Goal: Information Seeking & Learning: Learn about a topic

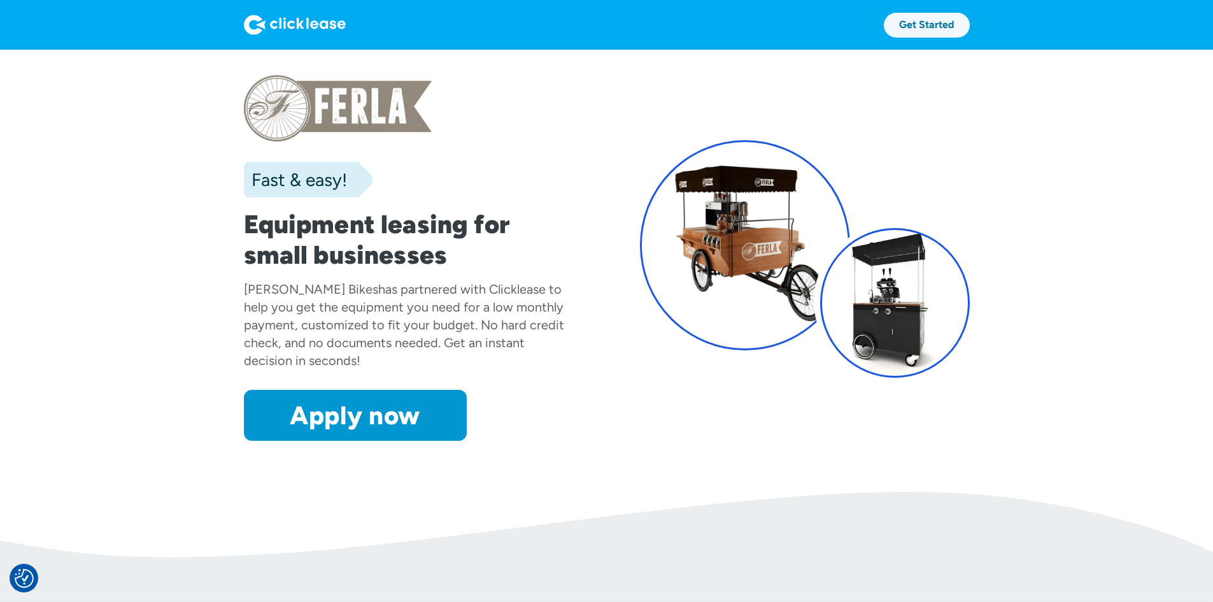
click at [970, 29] on link "Get Started" at bounding box center [927, 25] width 86 height 25
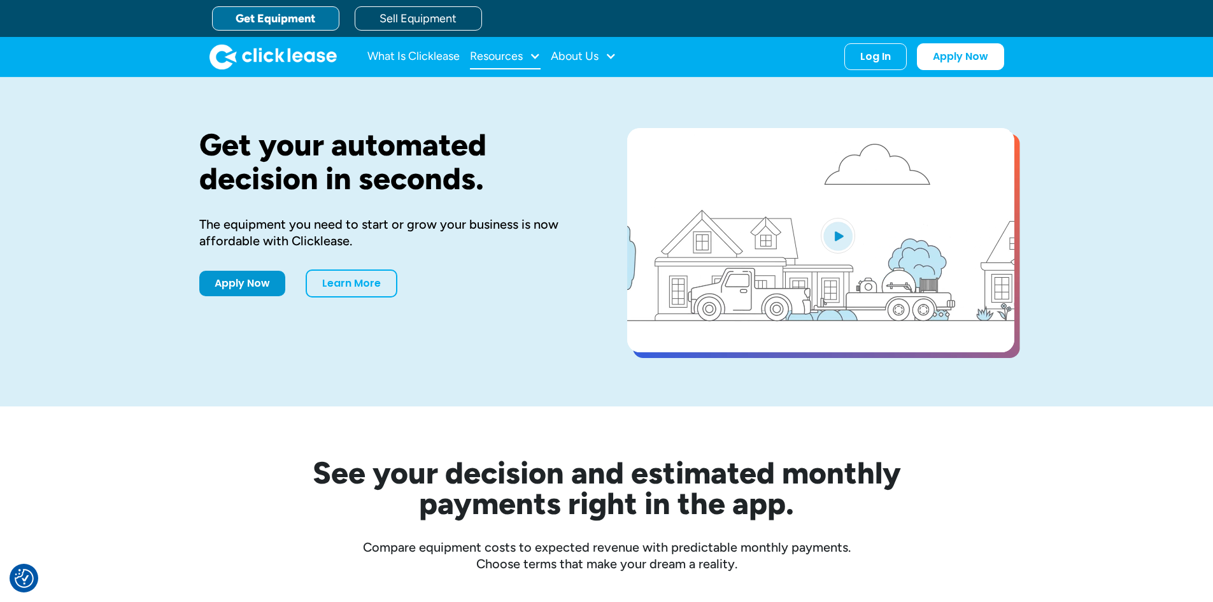
click at [495, 56] on div "Resources" at bounding box center [496, 56] width 53 height 0
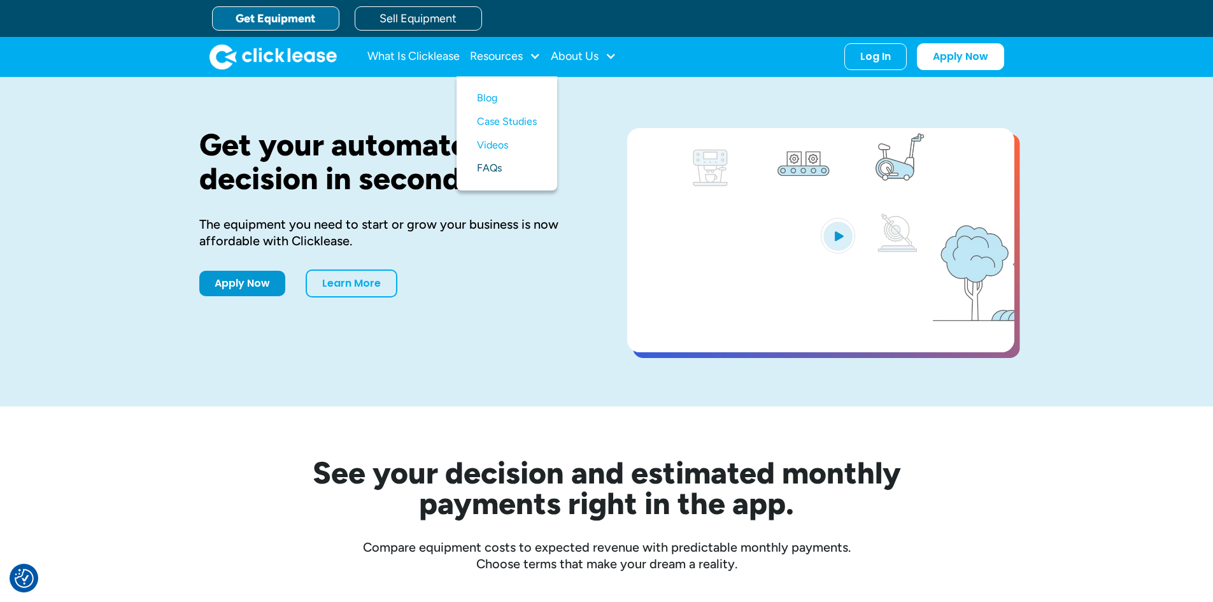
click at [513, 169] on link "FAQs" at bounding box center [507, 169] width 60 height 24
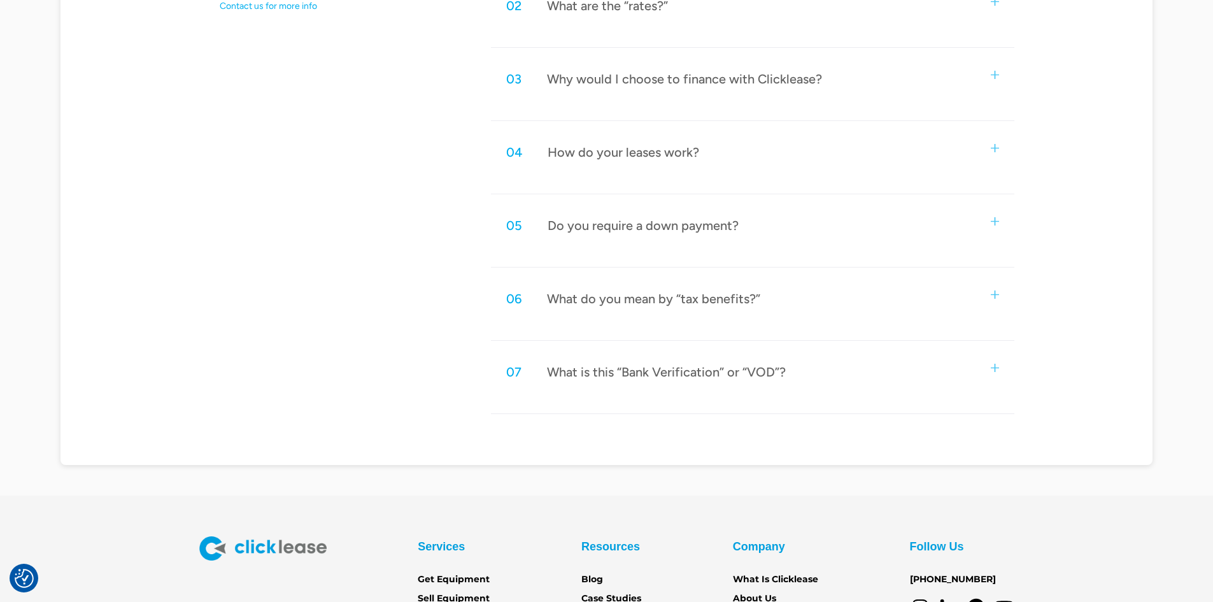
scroll to position [934, 0]
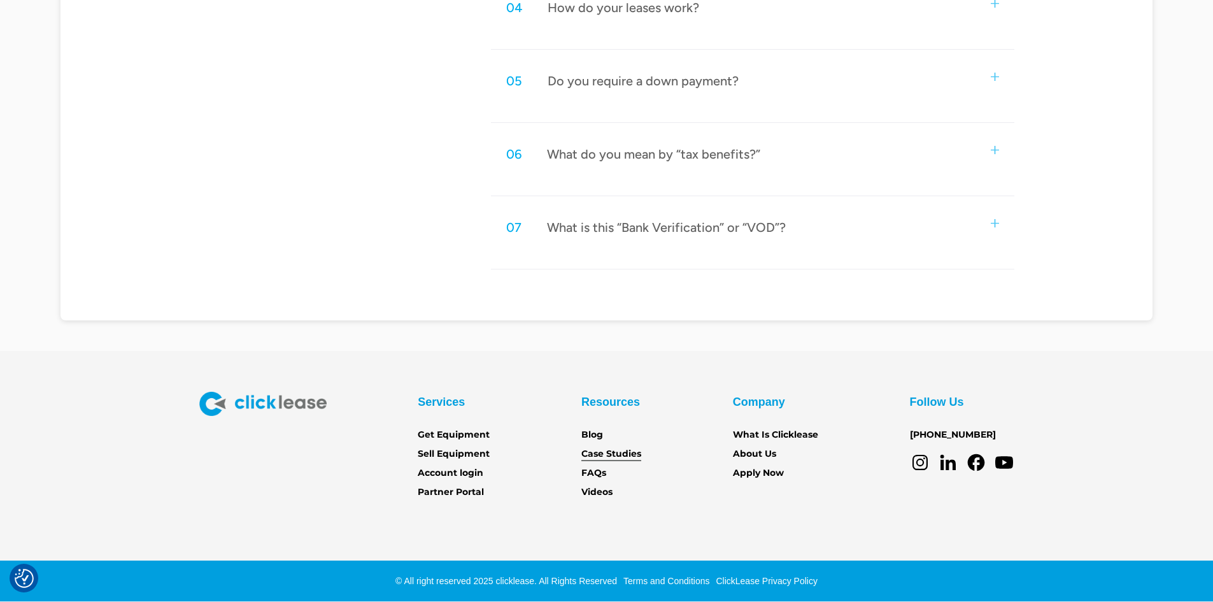
click at [613, 448] on link "Case Studies" at bounding box center [611, 454] width 60 height 14
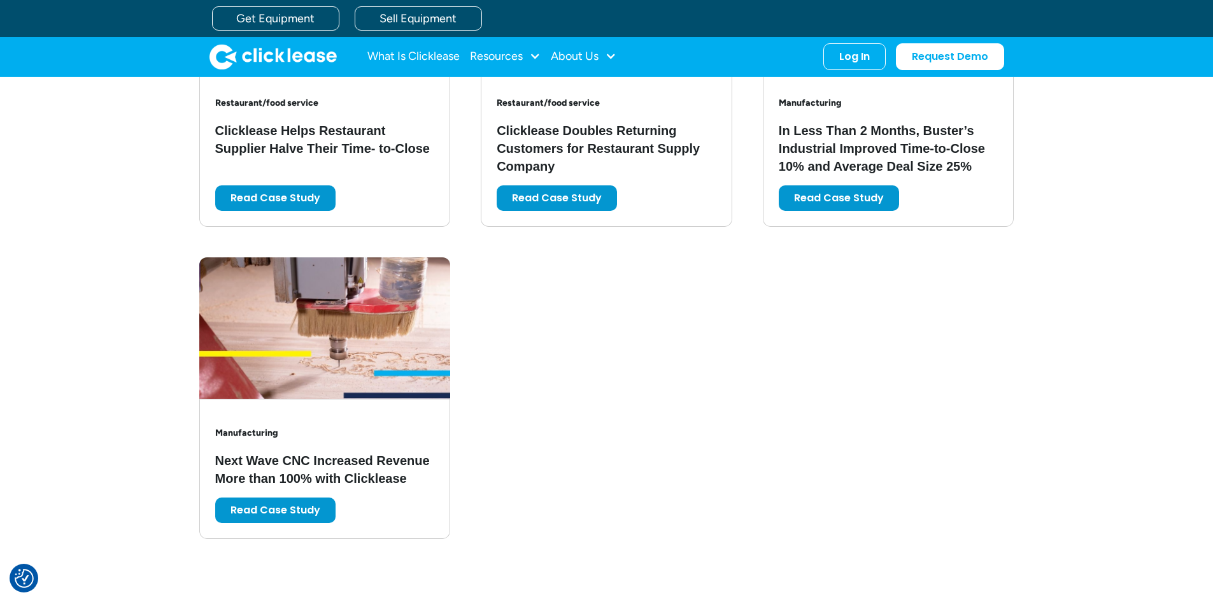
scroll to position [2608, 0]
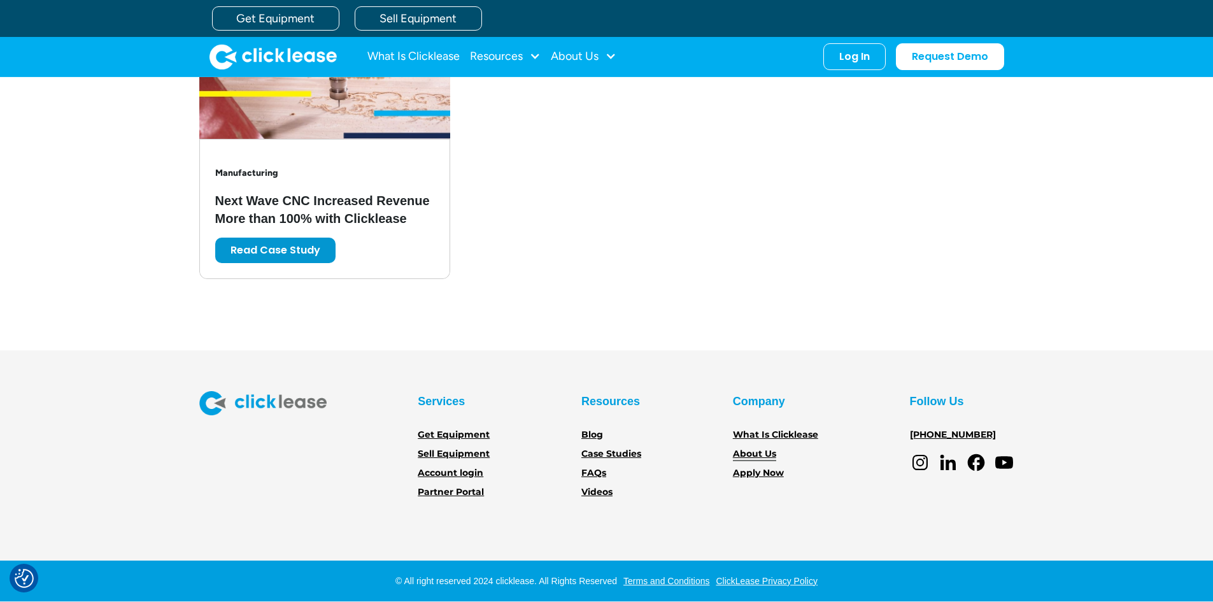
click at [762, 454] on link "About Us" at bounding box center [754, 454] width 43 height 14
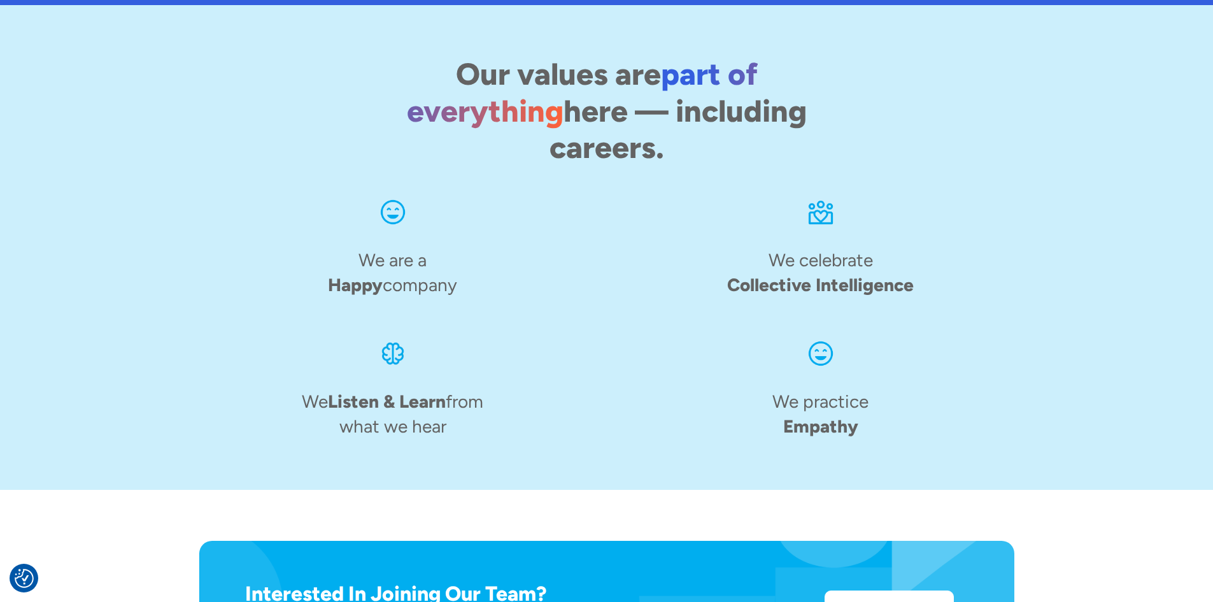
scroll to position [1960, 0]
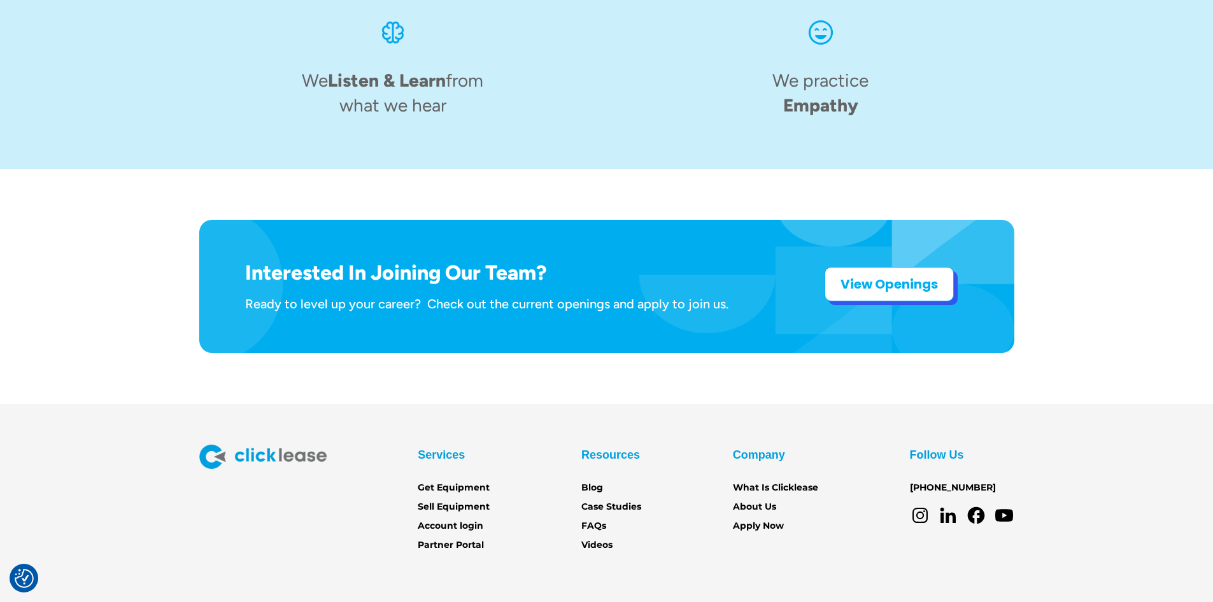
click at [864, 275] on strong "View Openings" at bounding box center [889, 284] width 97 height 18
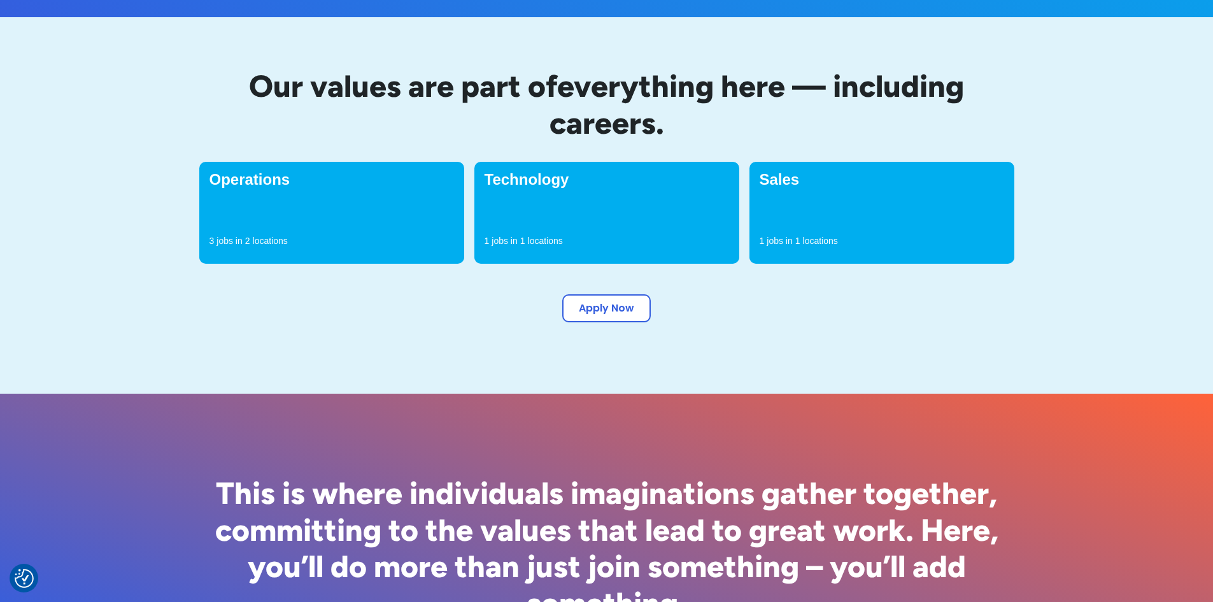
scroll to position [390, 0]
click at [314, 234] on div "3 jobs in 2 locations" at bounding box center [332, 243] width 245 height 19
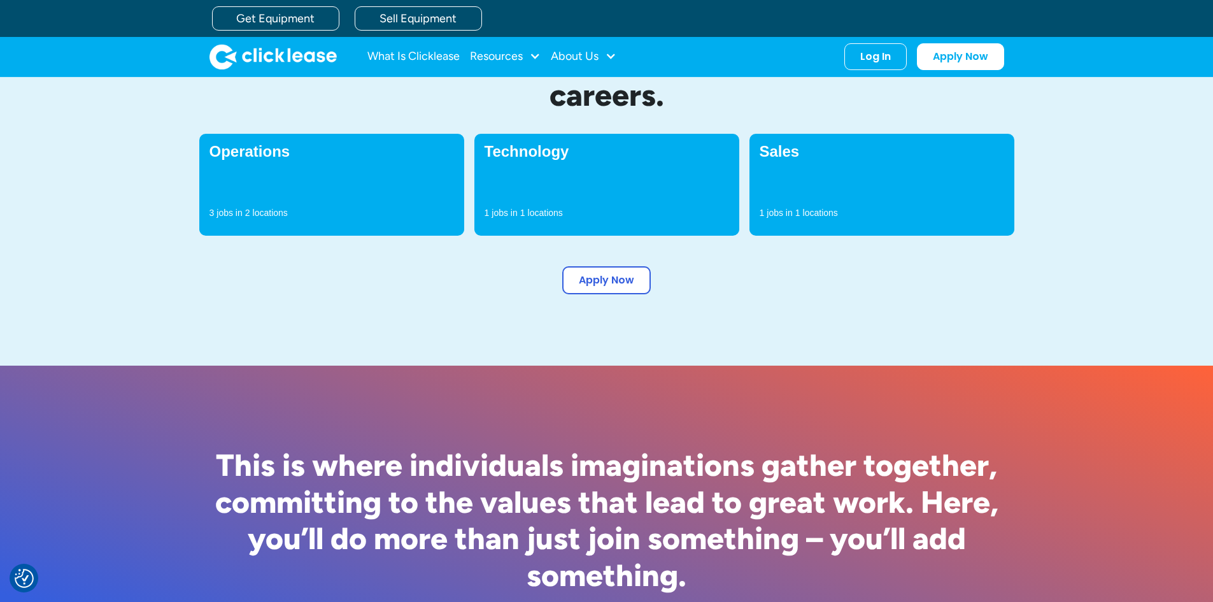
scroll to position [416, 0]
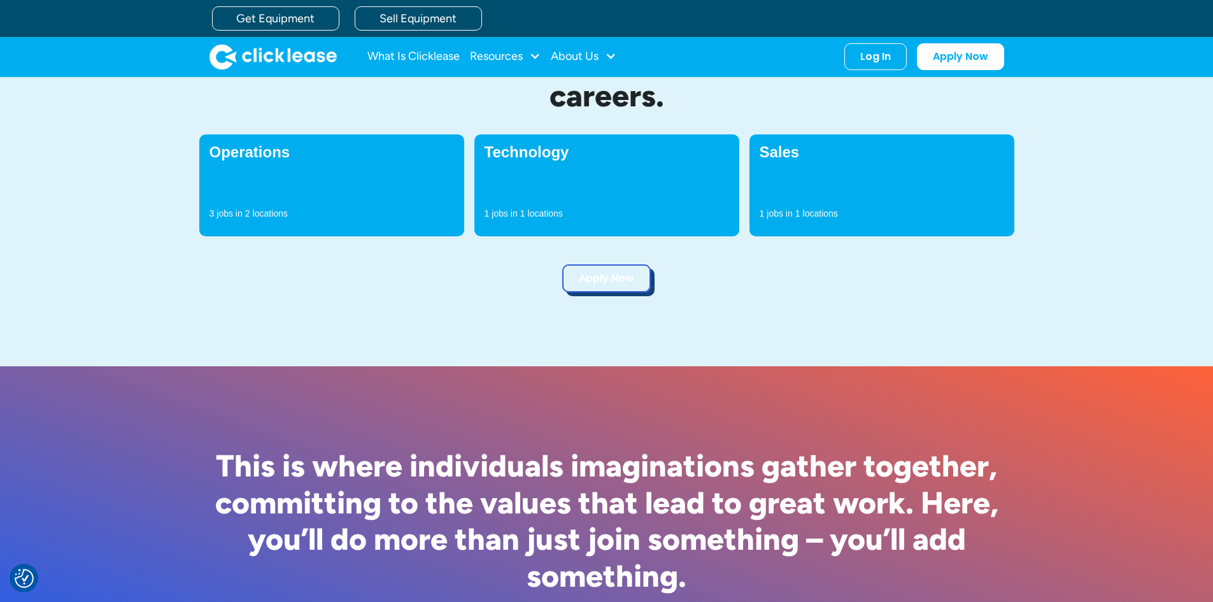
click at [595, 284] on link "Apply Now" at bounding box center [606, 278] width 89 height 28
click at [532, 54] on div at bounding box center [534, 55] width 11 height 11
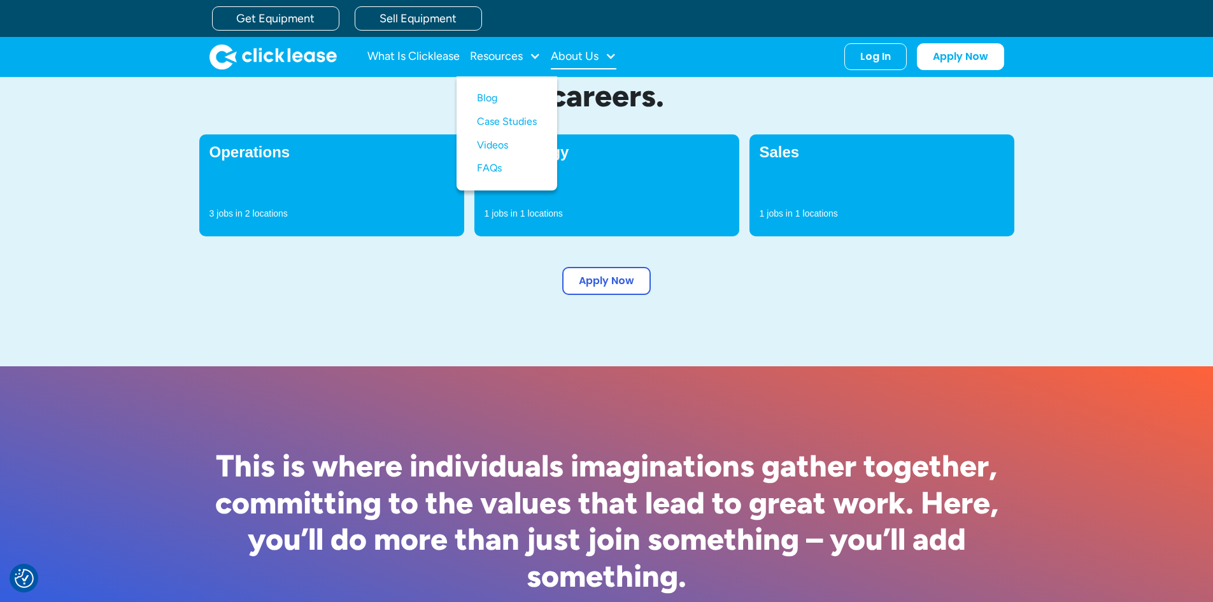
click at [572, 56] on div "About Us" at bounding box center [575, 56] width 48 height 0
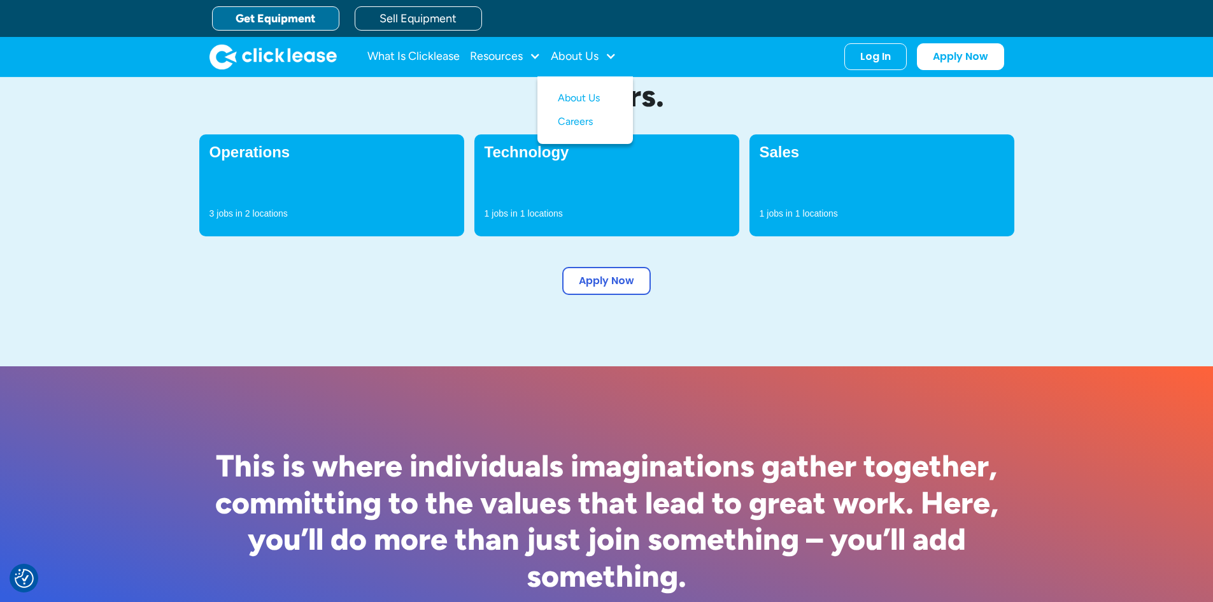
click at [308, 20] on link "Get Equipment" at bounding box center [275, 18] width 127 height 24
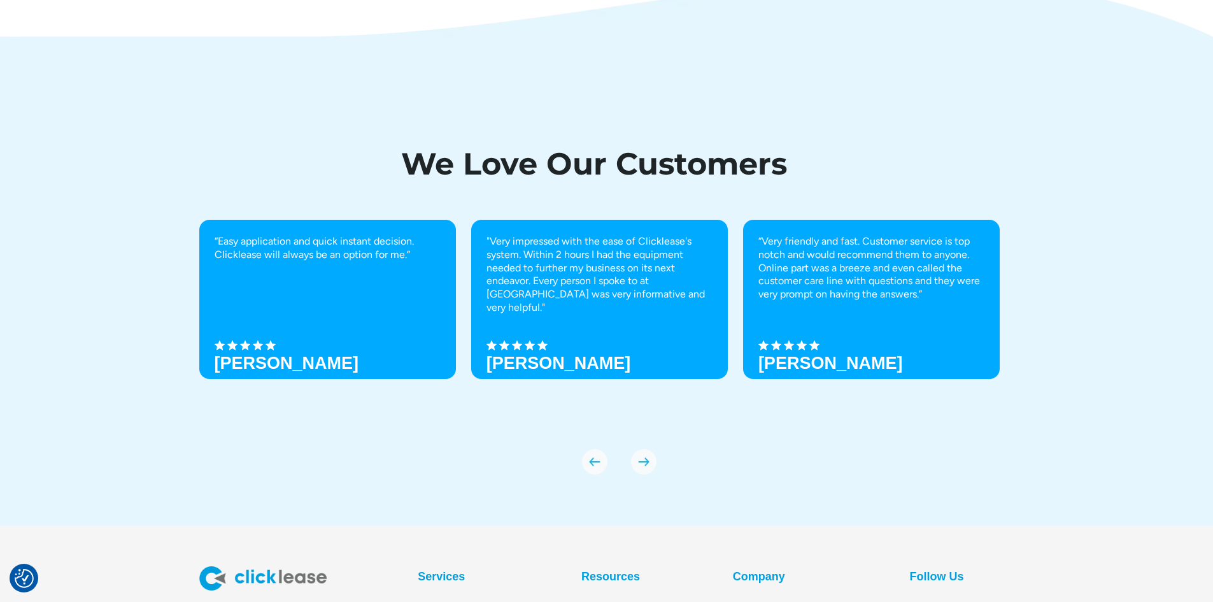
scroll to position [4428, 0]
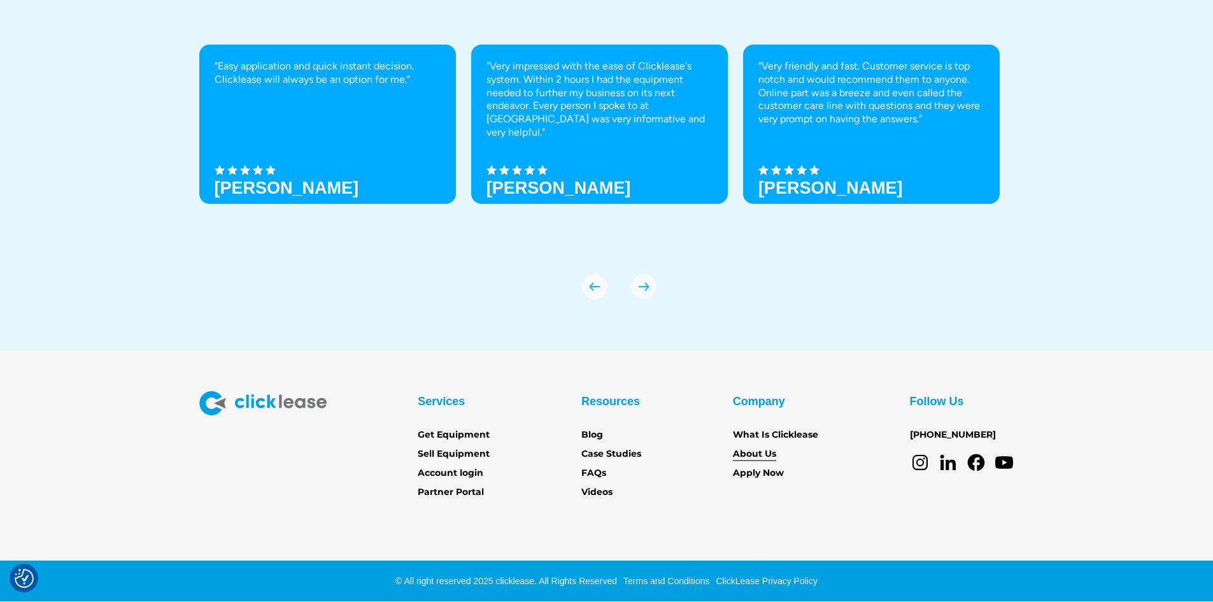
click at [760, 456] on link "About Us" at bounding box center [754, 454] width 43 height 14
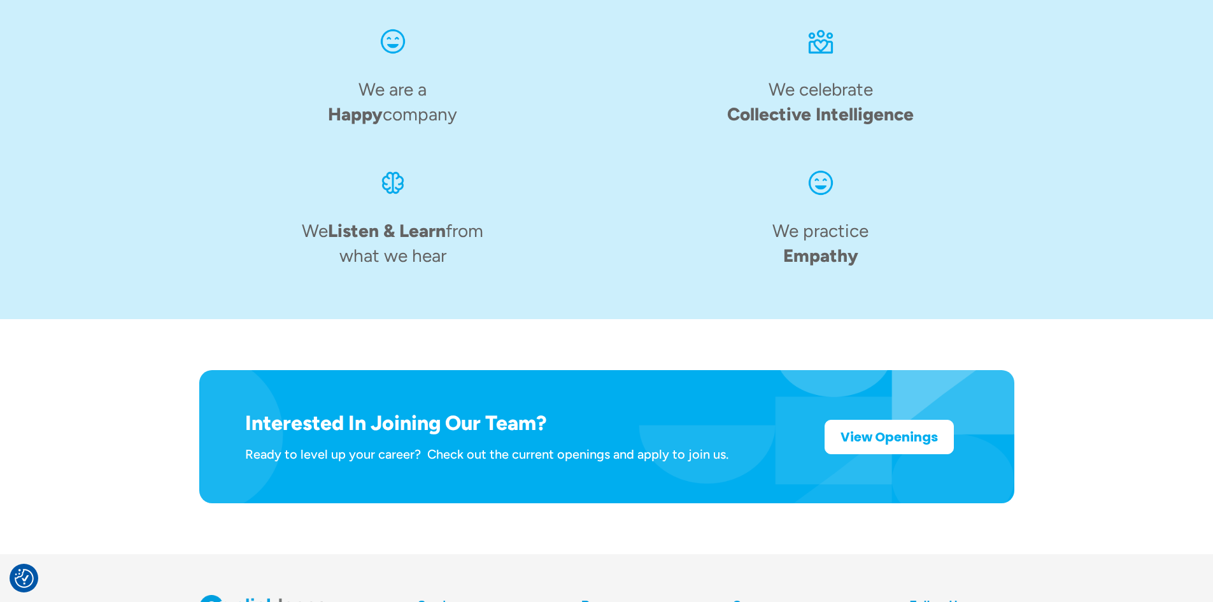
scroll to position [1960, 0]
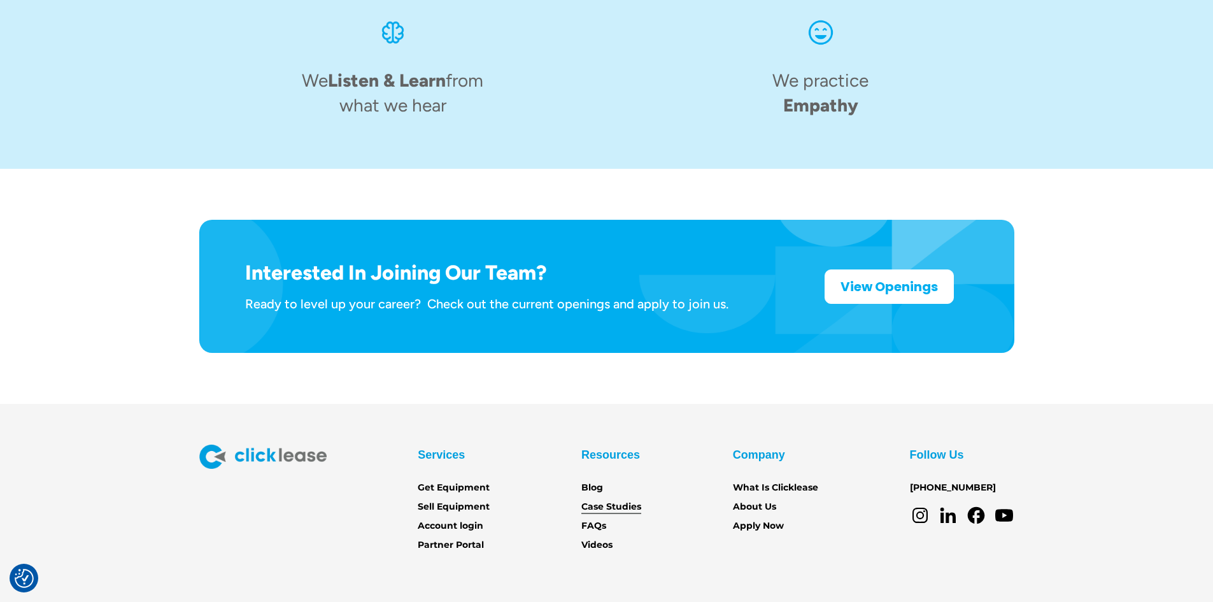
click at [623, 500] on link "Case Studies" at bounding box center [611, 507] width 60 height 14
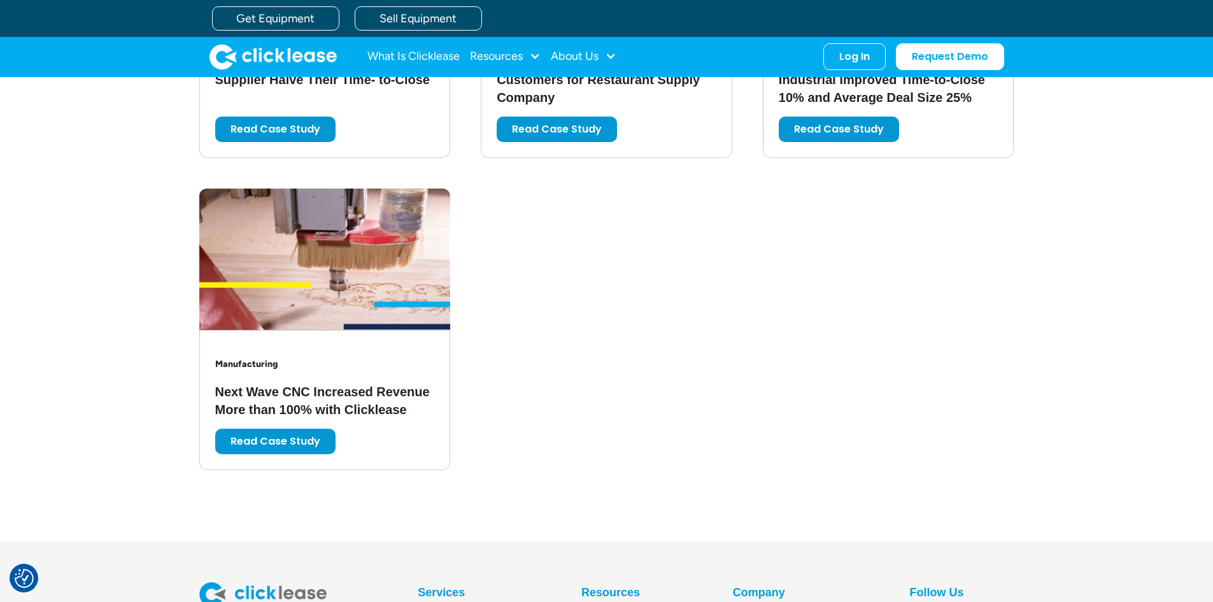
scroll to position [2608, 0]
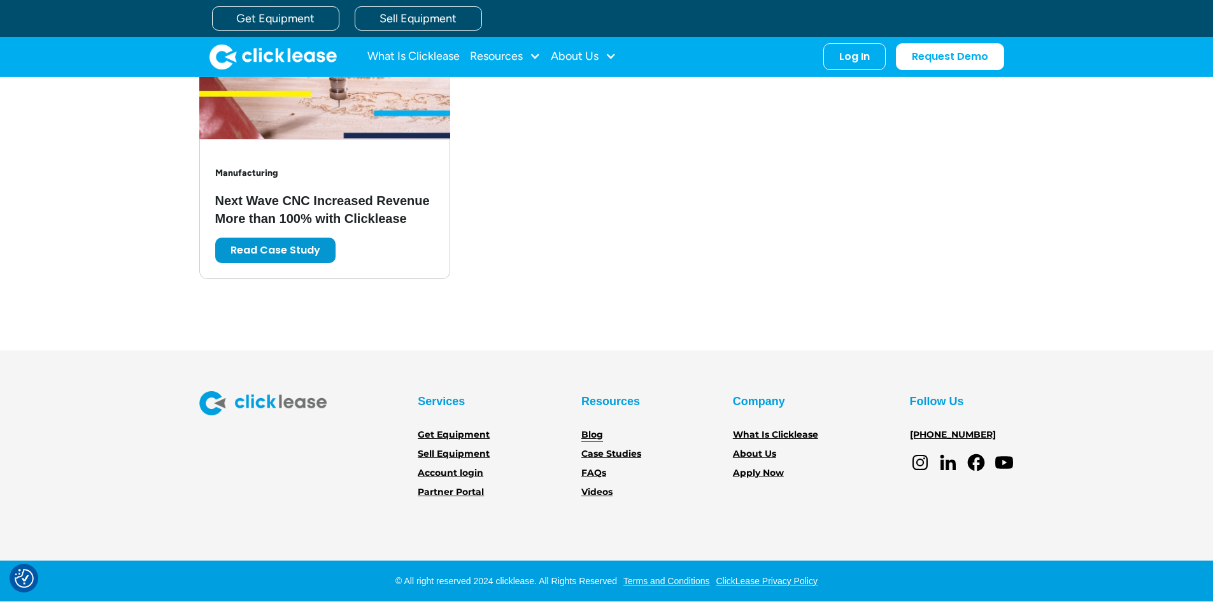
click at [592, 434] on link "Blog" at bounding box center [592, 435] width 22 height 14
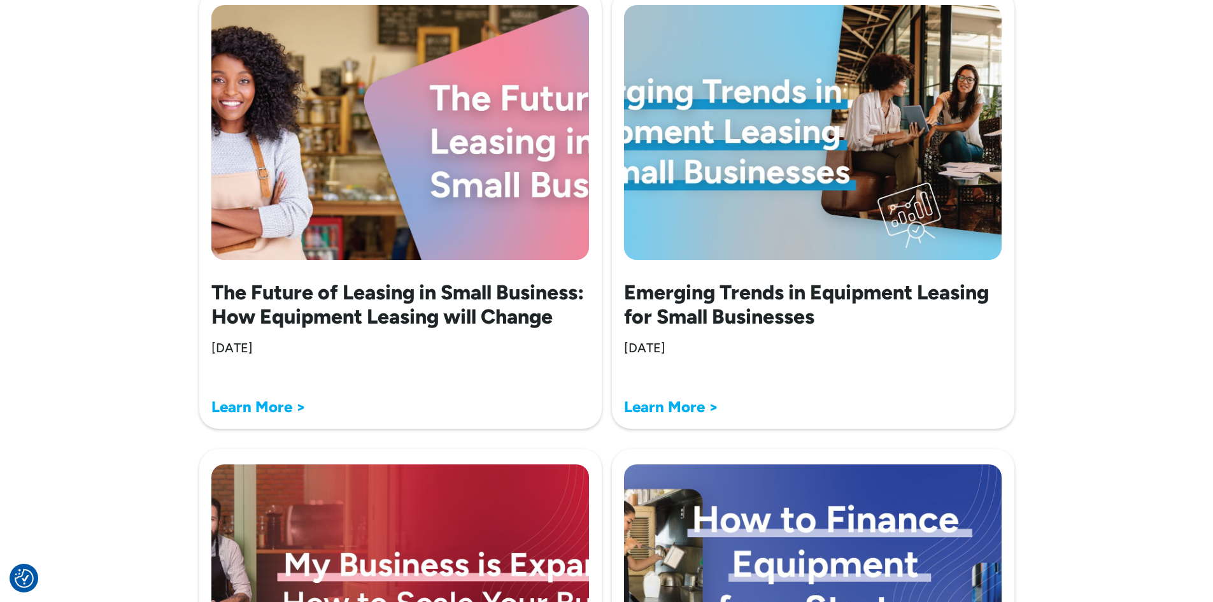
scroll to position [1032, 0]
click at [665, 412] on strong "Learn More >" at bounding box center [671, 406] width 94 height 18
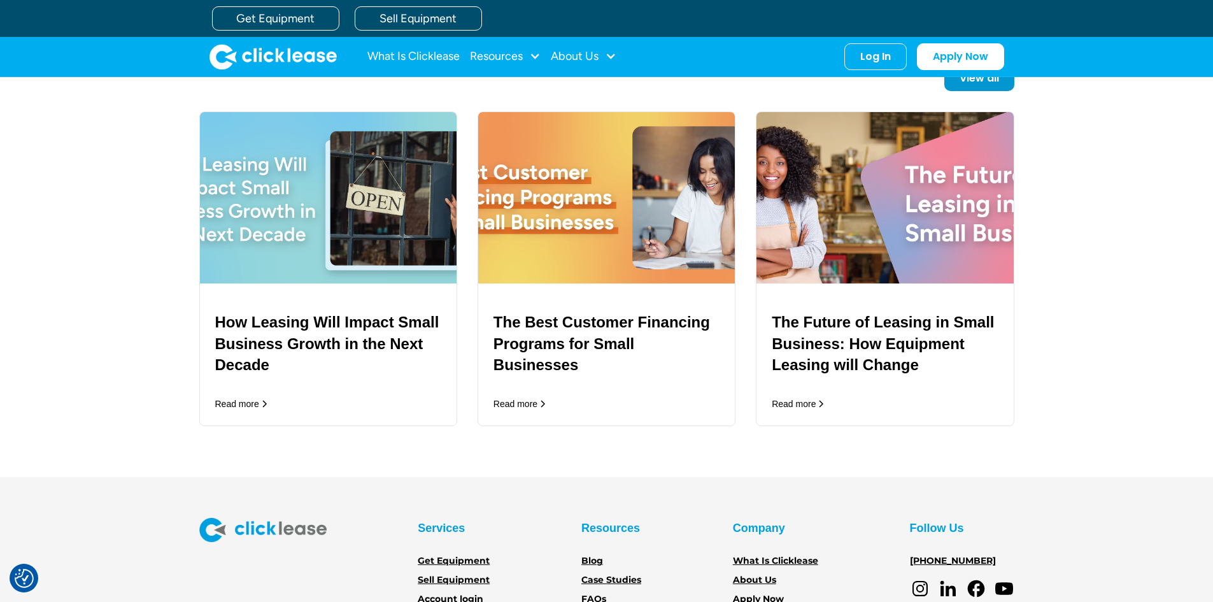
scroll to position [3374, 0]
click at [543, 352] on h3 "The Best Customer Financing Programs for Small Businesses" at bounding box center [607, 343] width 226 height 64
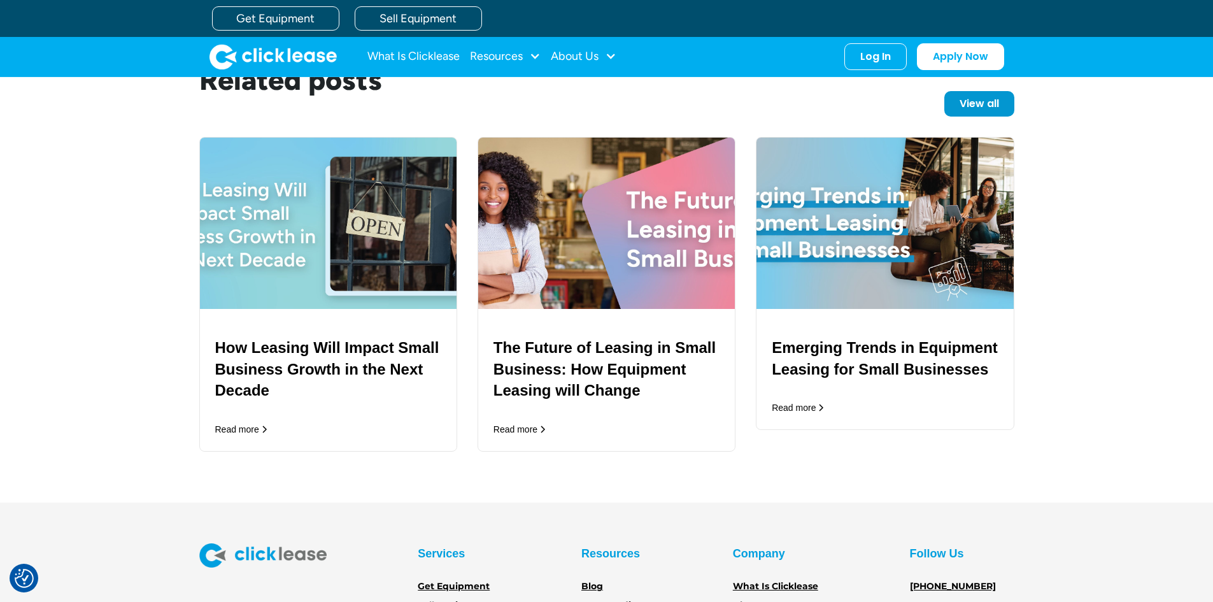
scroll to position [2999, 0]
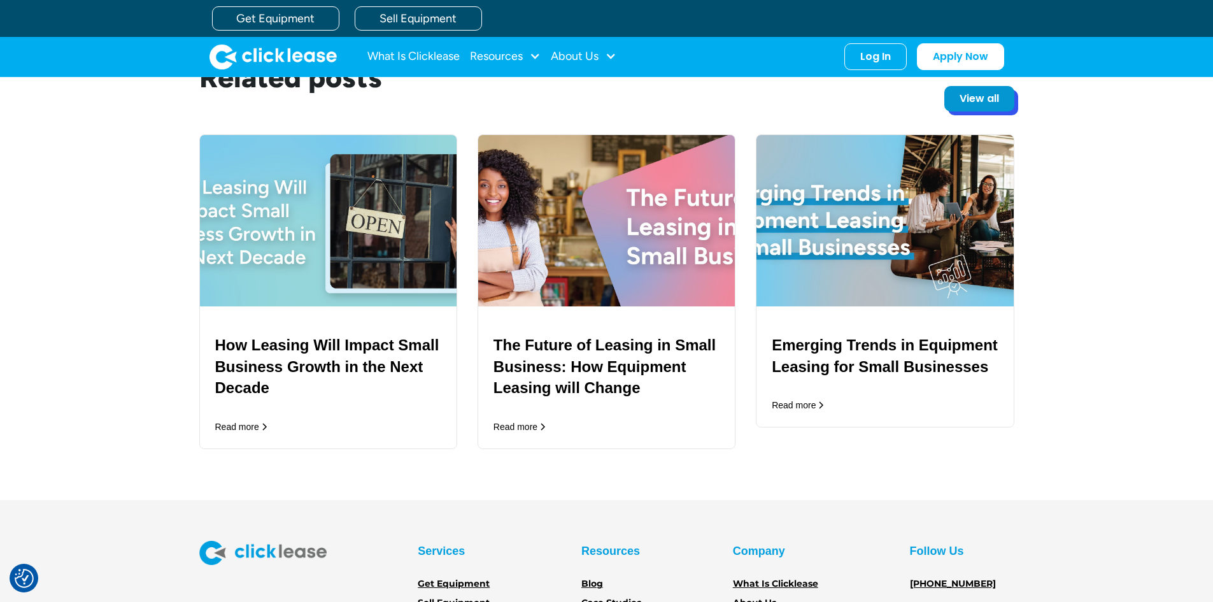
click at [981, 106] on link "View all" at bounding box center [979, 98] width 70 height 25
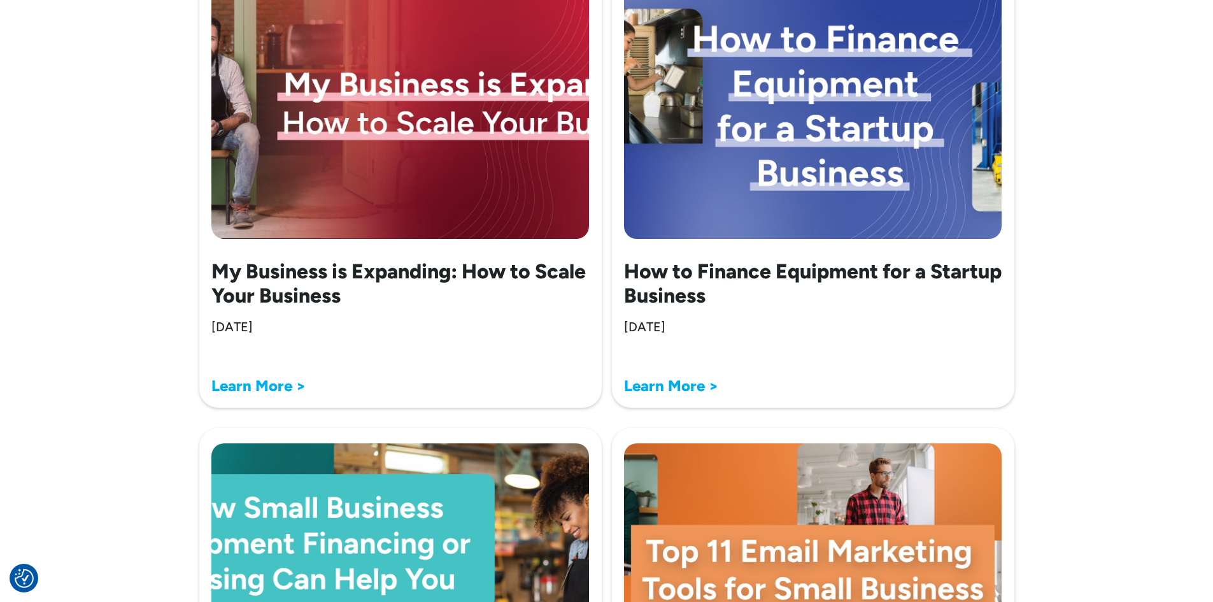
scroll to position [1512, 0]
click at [665, 387] on strong "Learn More >" at bounding box center [671, 385] width 94 height 18
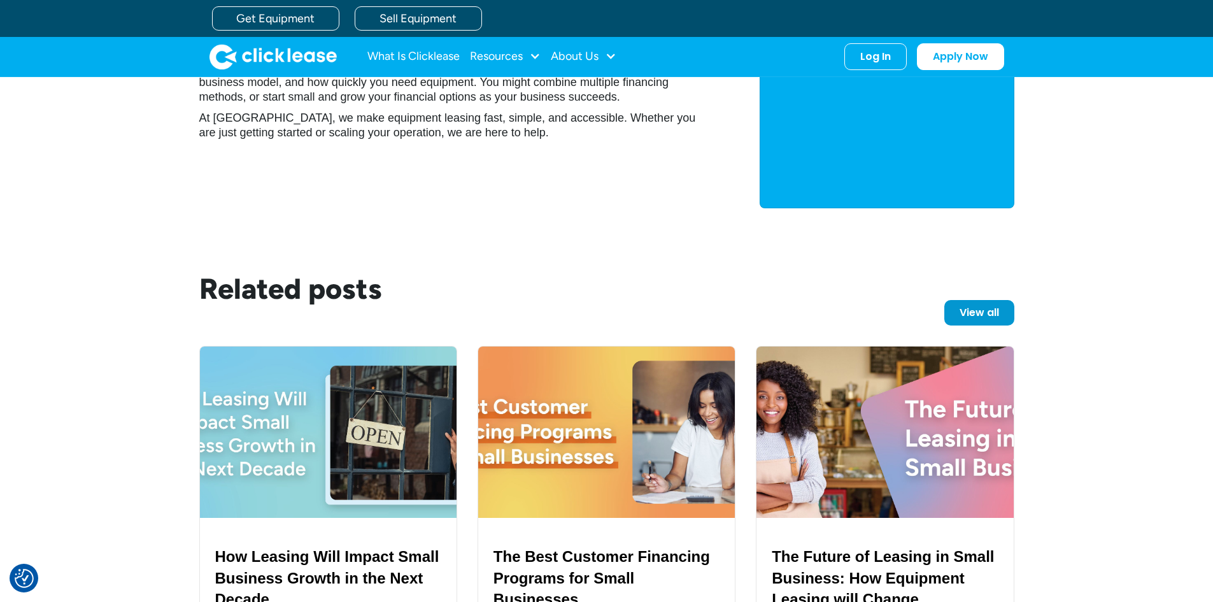
scroll to position [3148, 0]
click at [974, 309] on link "View all" at bounding box center [979, 310] width 70 height 25
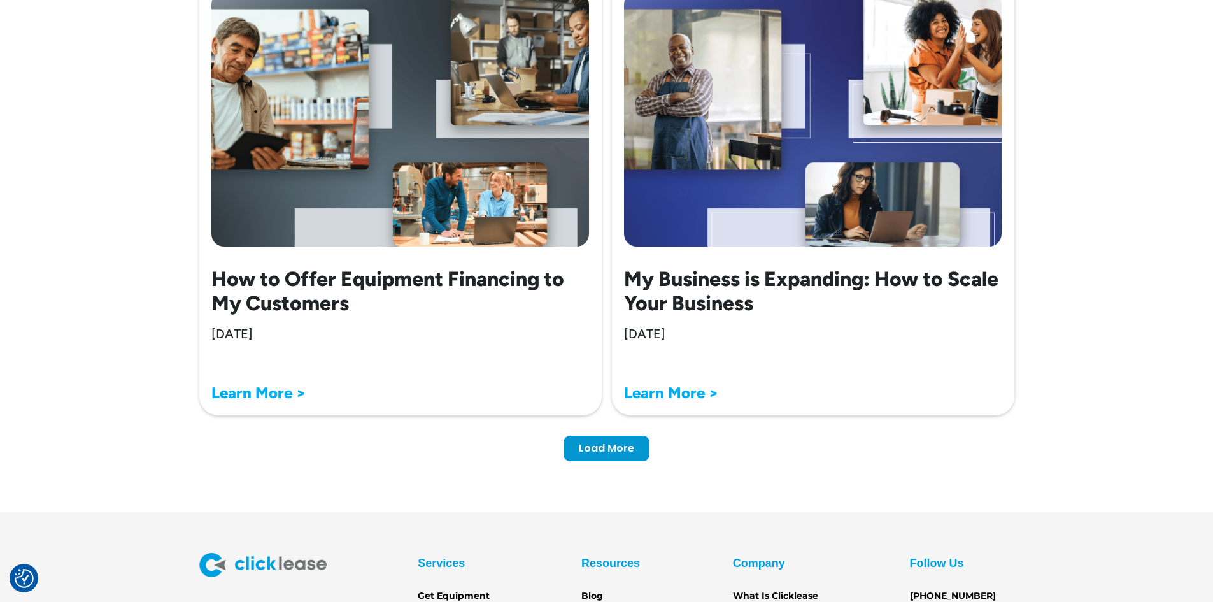
scroll to position [3849, 0]
click at [604, 447] on div "Load More" at bounding box center [606, 445] width 55 height 13
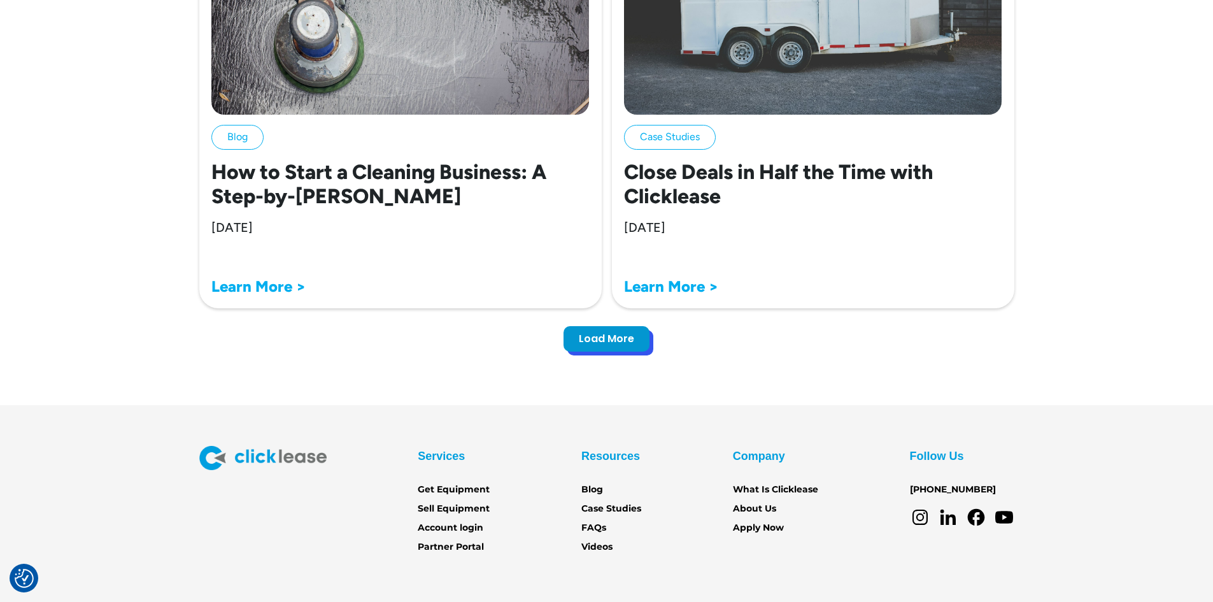
scroll to position [7754, 0]
click at [618, 341] on div "Load More" at bounding box center [606, 338] width 55 height 13
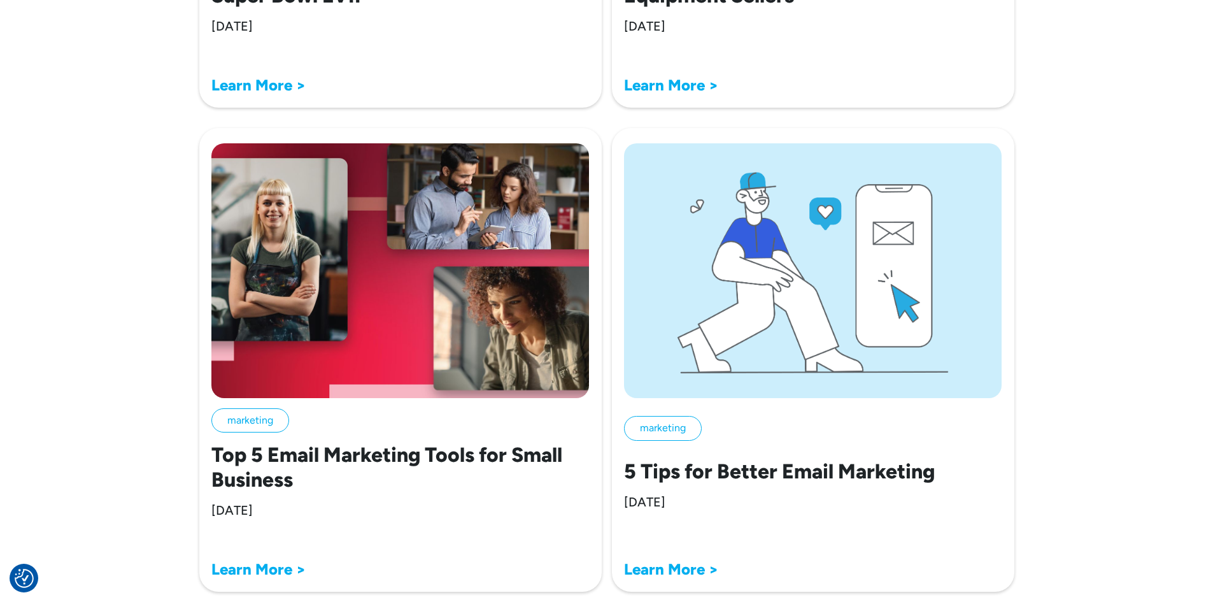
scroll to position [11608, 0]
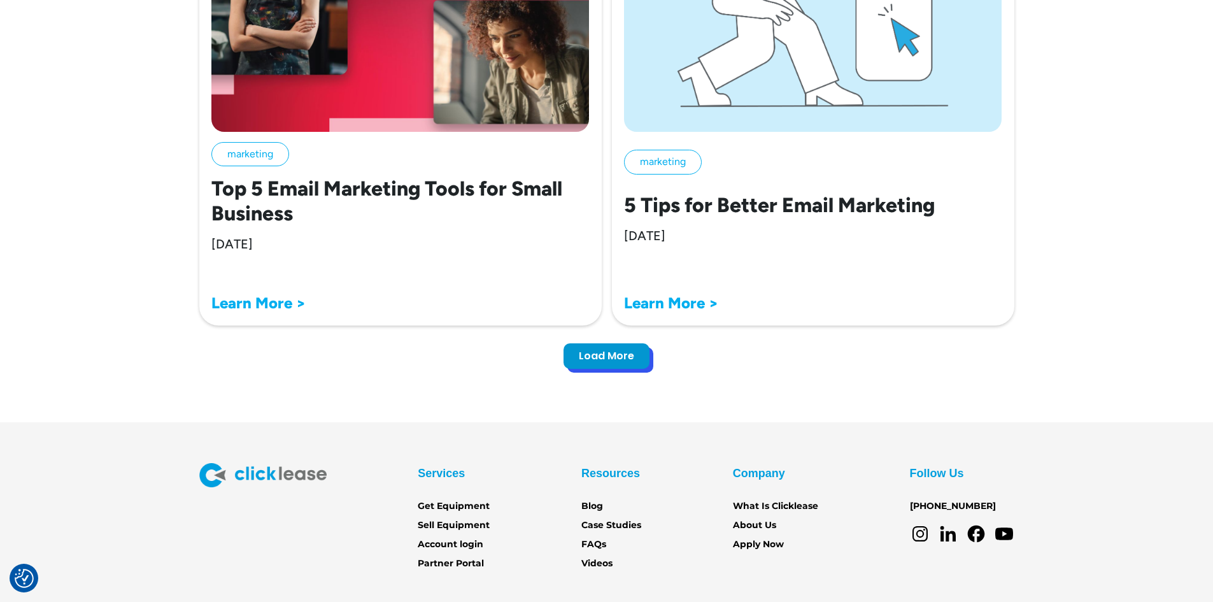
click at [605, 370] on div "Previous Load More" at bounding box center [606, 348] width 815 height 46
click at [606, 358] on div "Load More" at bounding box center [606, 356] width 55 height 13
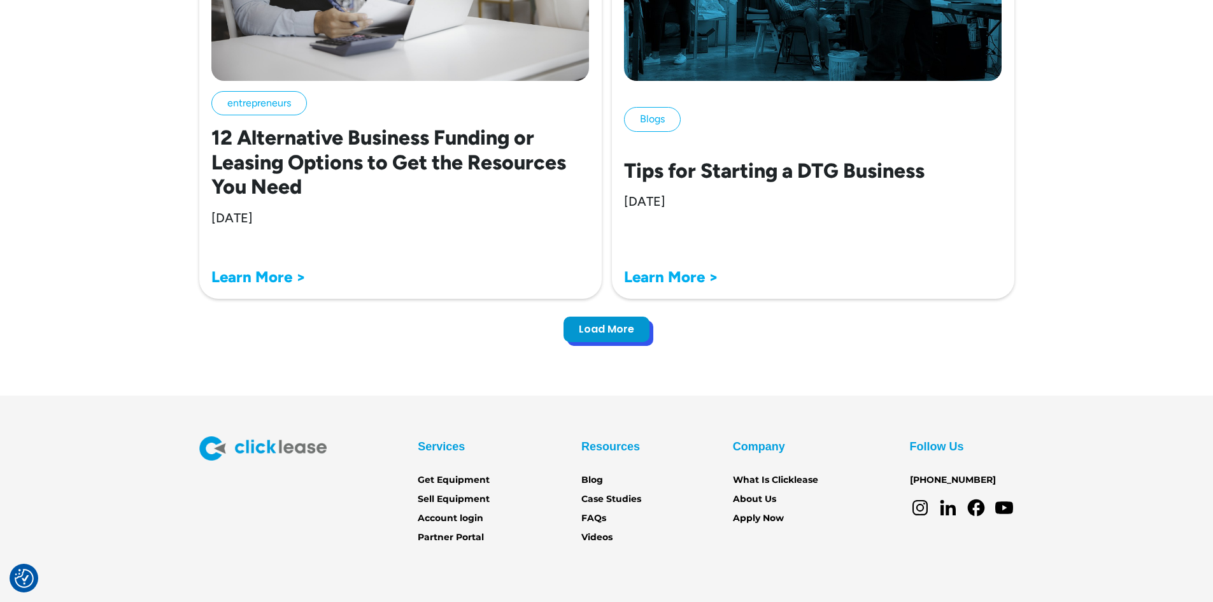
scroll to position [15600, 0]
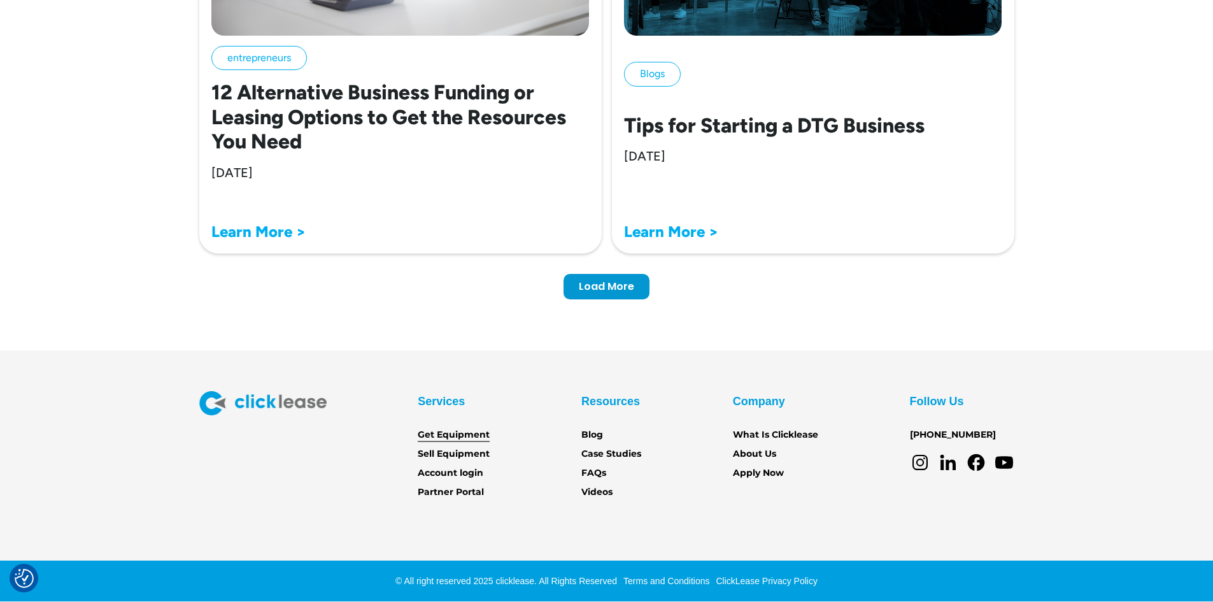
click at [465, 435] on link "Get Equipment" at bounding box center [454, 435] width 72 height 14
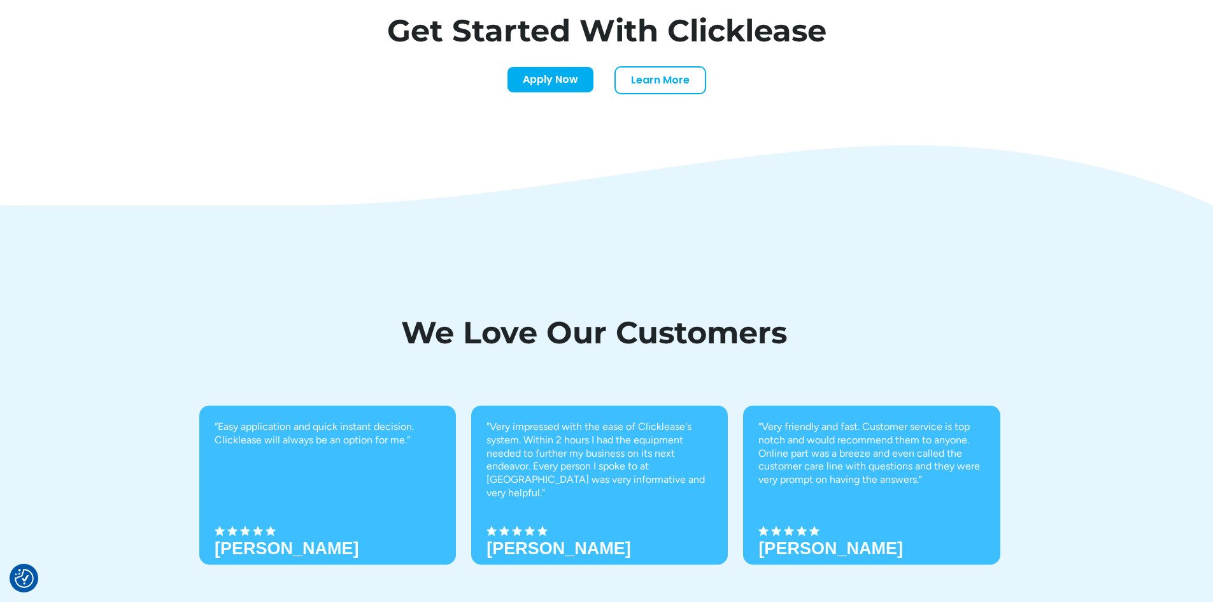
scroll to position [4084, 0]
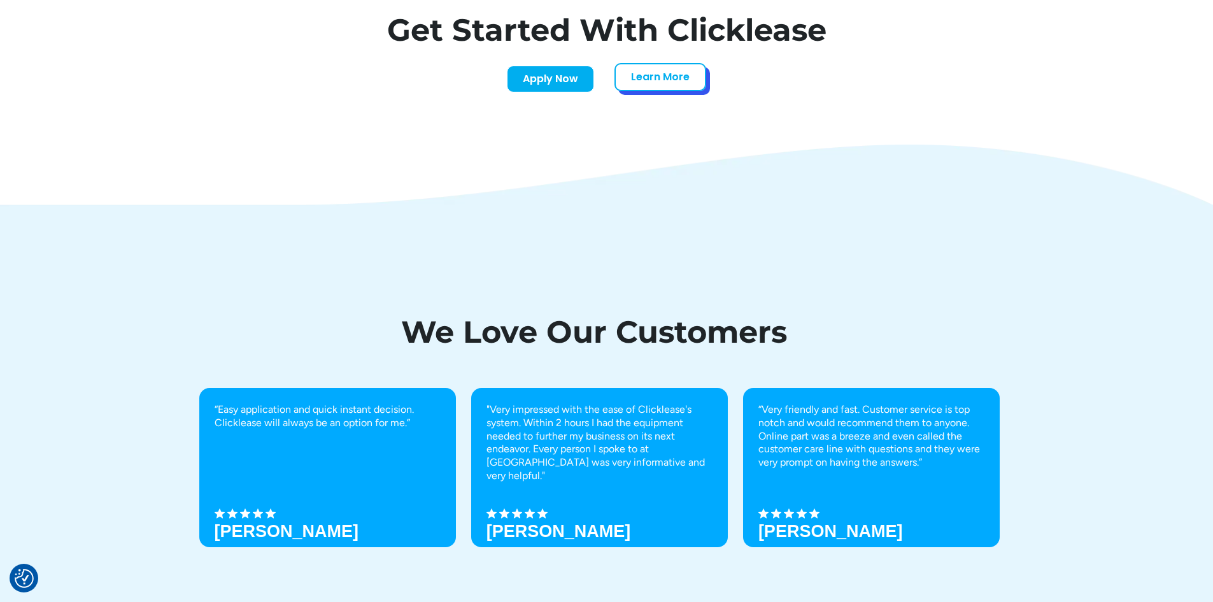
click at [651, 75] on link "Learn More" at bounding box center [661, 77] width 92 height 28
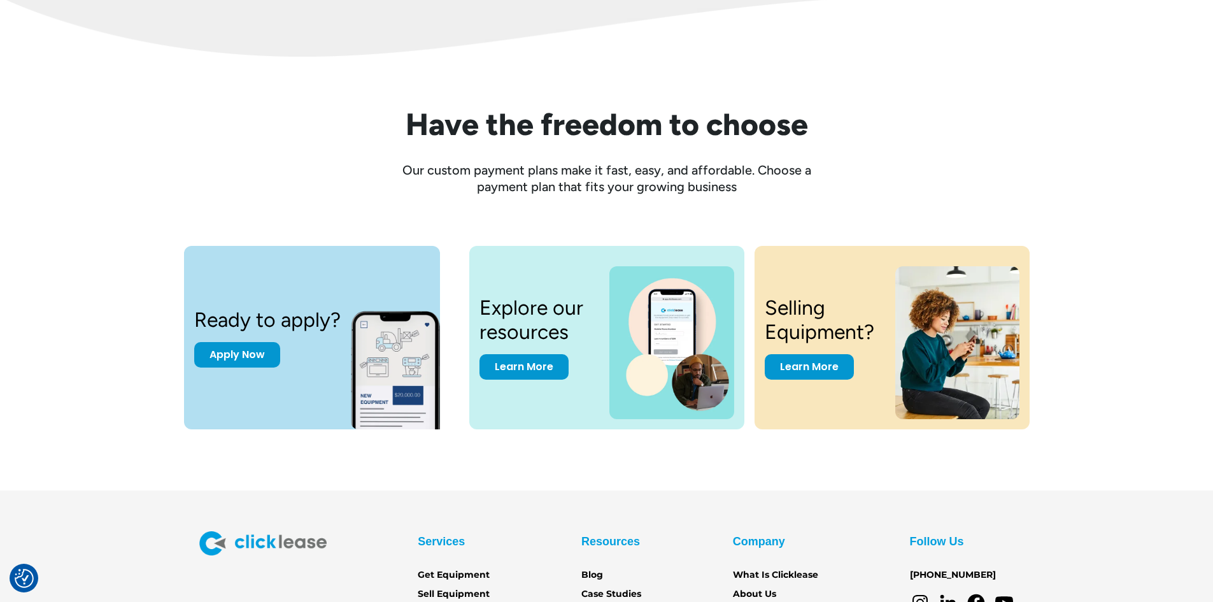
scroll to position [1701, 0]
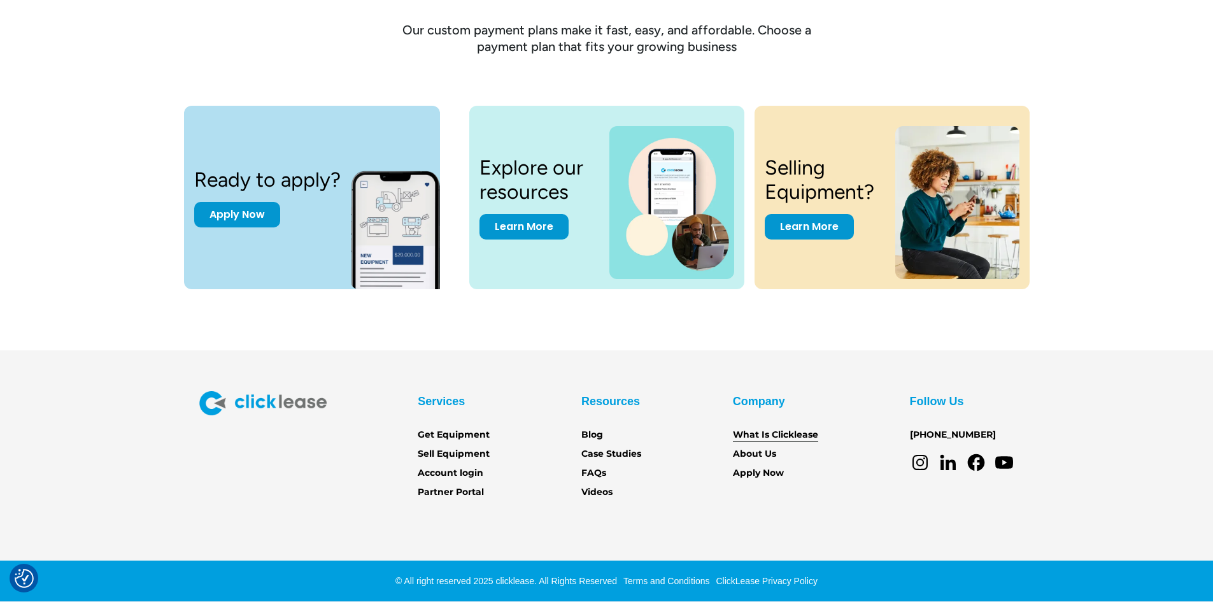
click at [774, 432] on link "What Is Clicklease" at bounding box center [775, 435] width 85 height 14
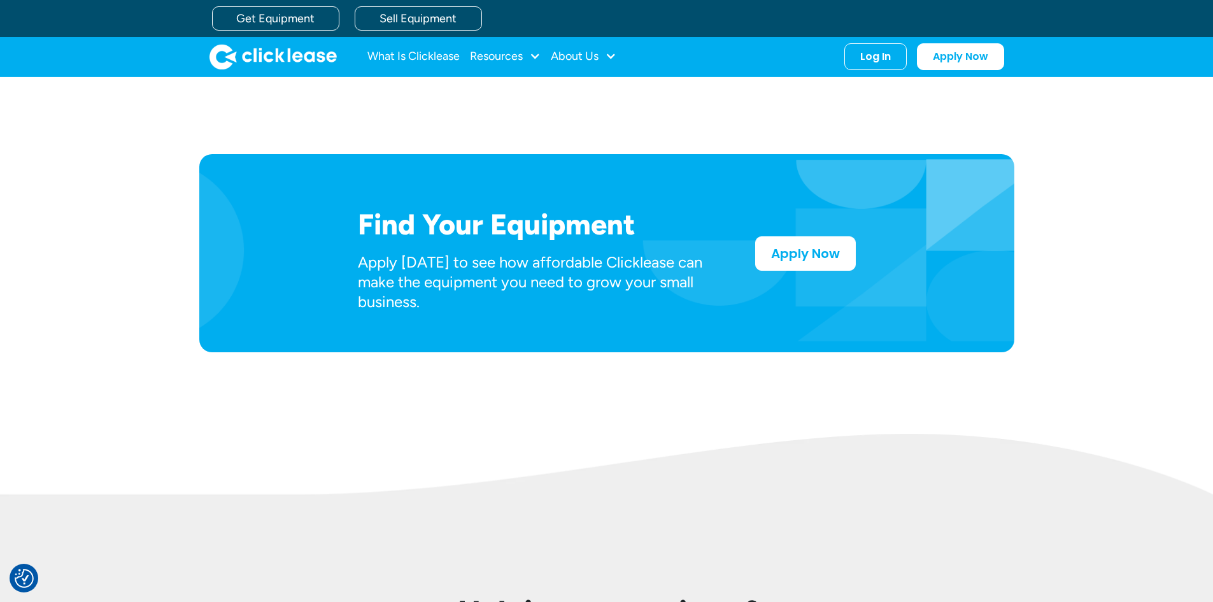
scroll to position [575, 0]
click at [794, 251] on link "Apply Now" at bounding box center [805, 251] width 101 height 34
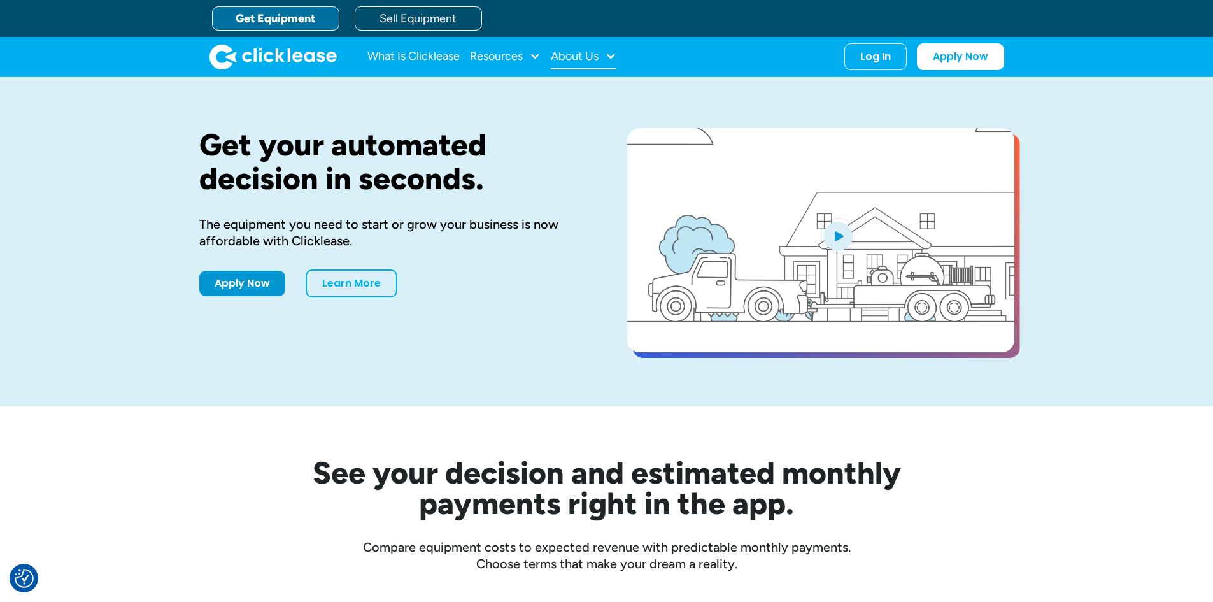
click at [592, 56] on div "About Us" at bounding box center [575, 56] width 48 height 0
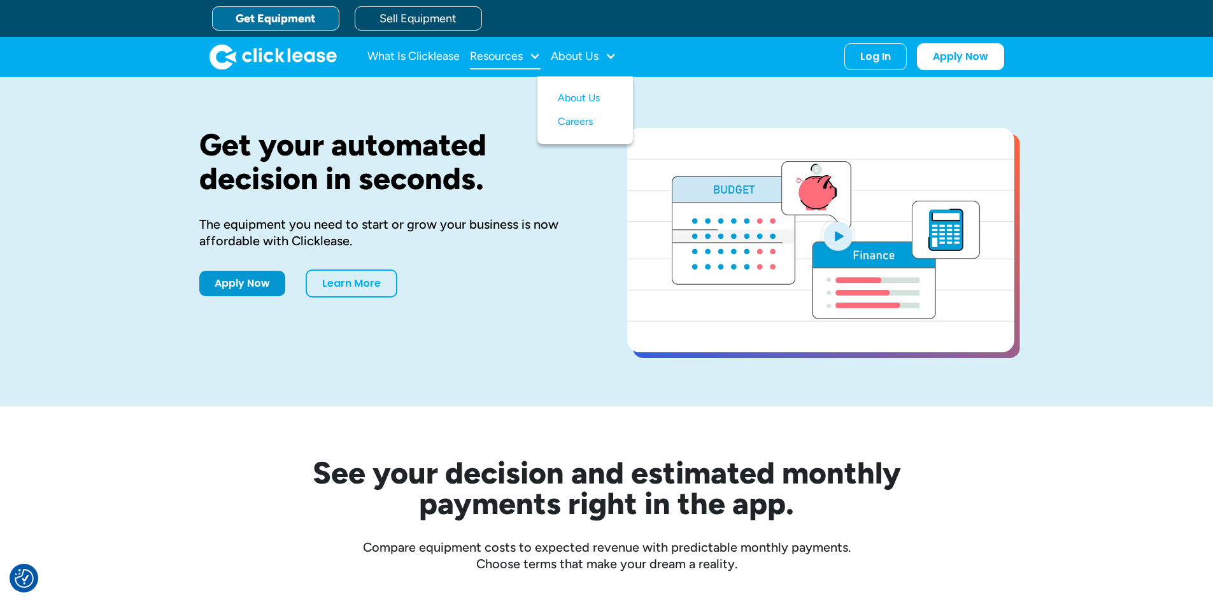
click at [476, 56] on div "Resources" at bounding box center [496, 56] width 53 height 0
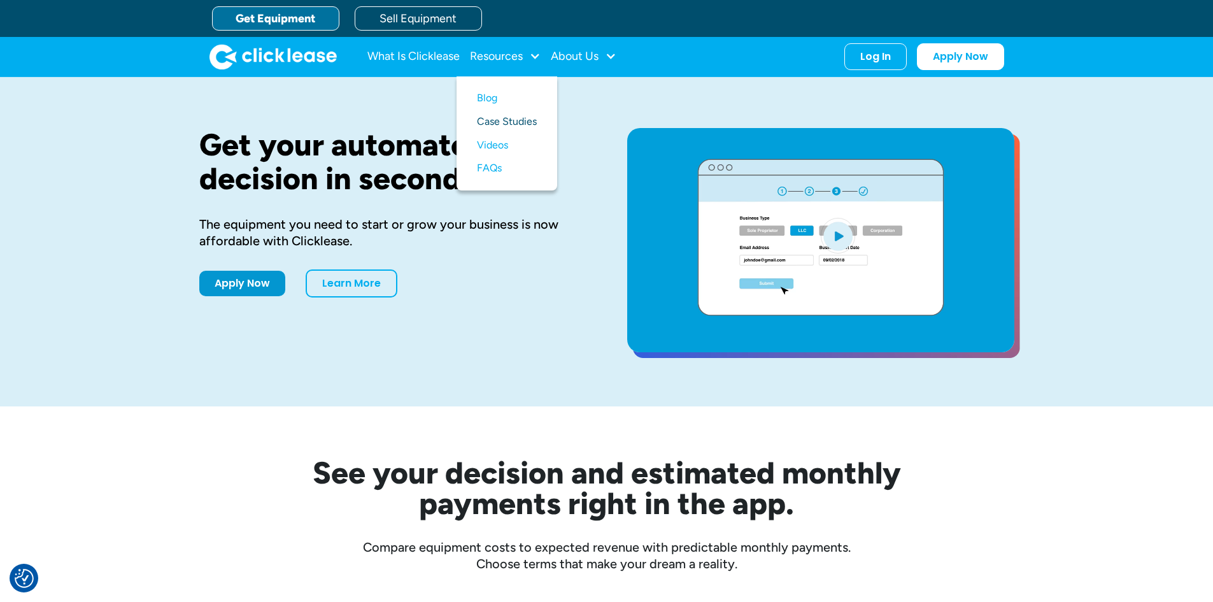
click at [506, 118] on link "Case Studies" at bounding box center [507, 122] width 60 height 24
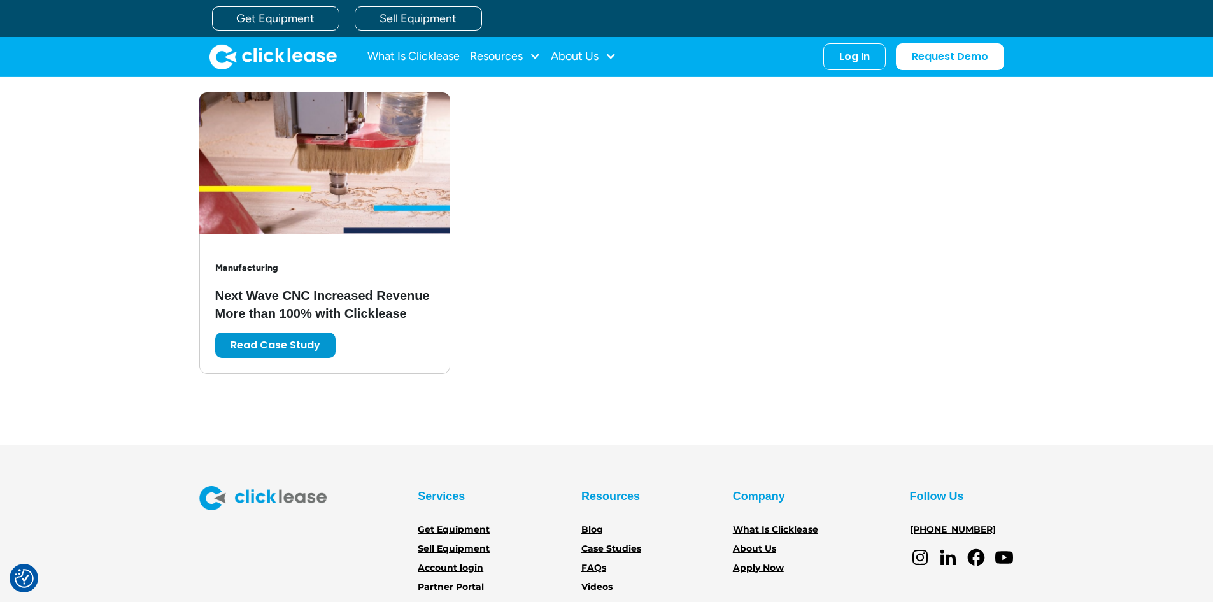
scroll to position [2512, 0]
click at [593, 567] on link "FAQs" at bounding box center [593, 569] width 25 height 14
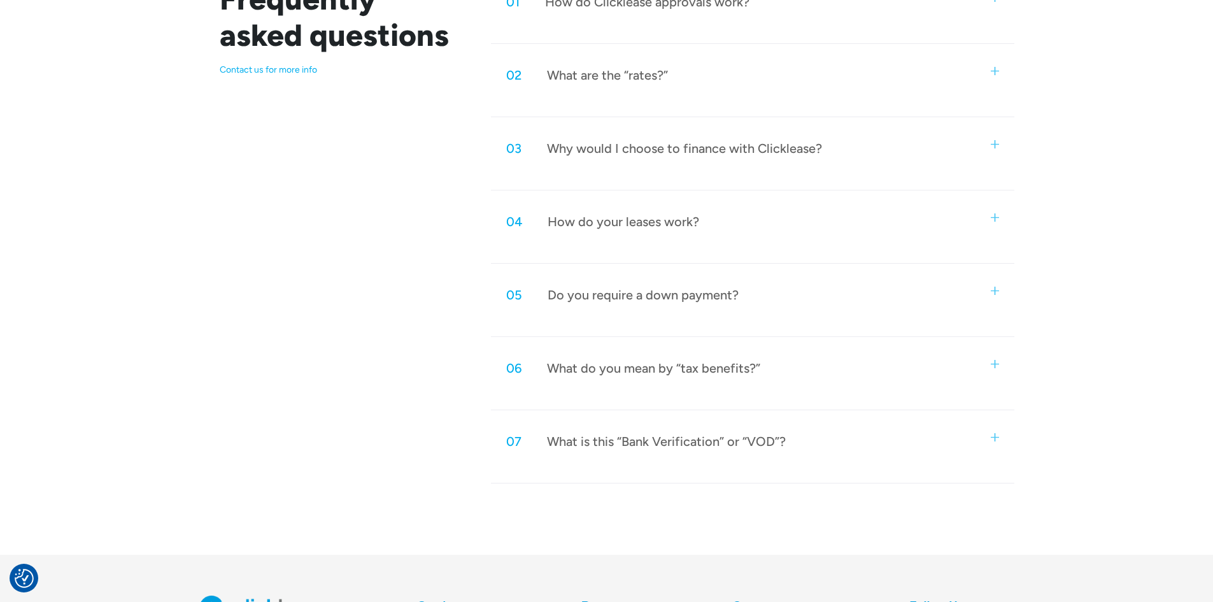
scroll to position [913, 0]
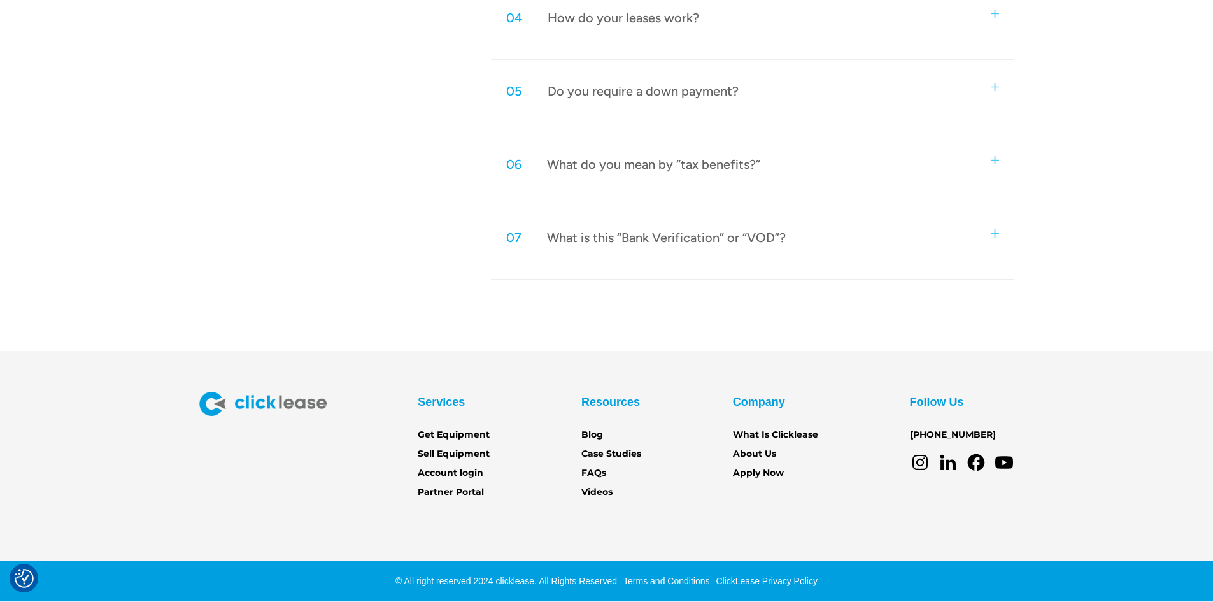
click at [655, 240] on div "What is this “Bank Verification” or “VOD”?" at bounding box center [666, 237] width 239 height 17
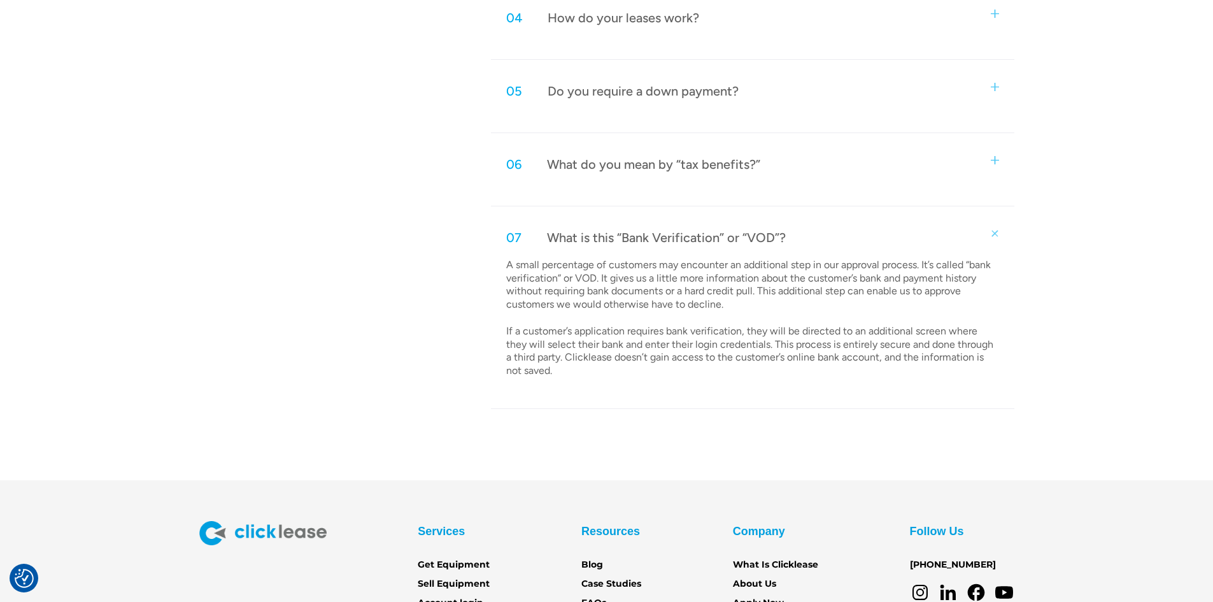
scroll to position [1043, 0]
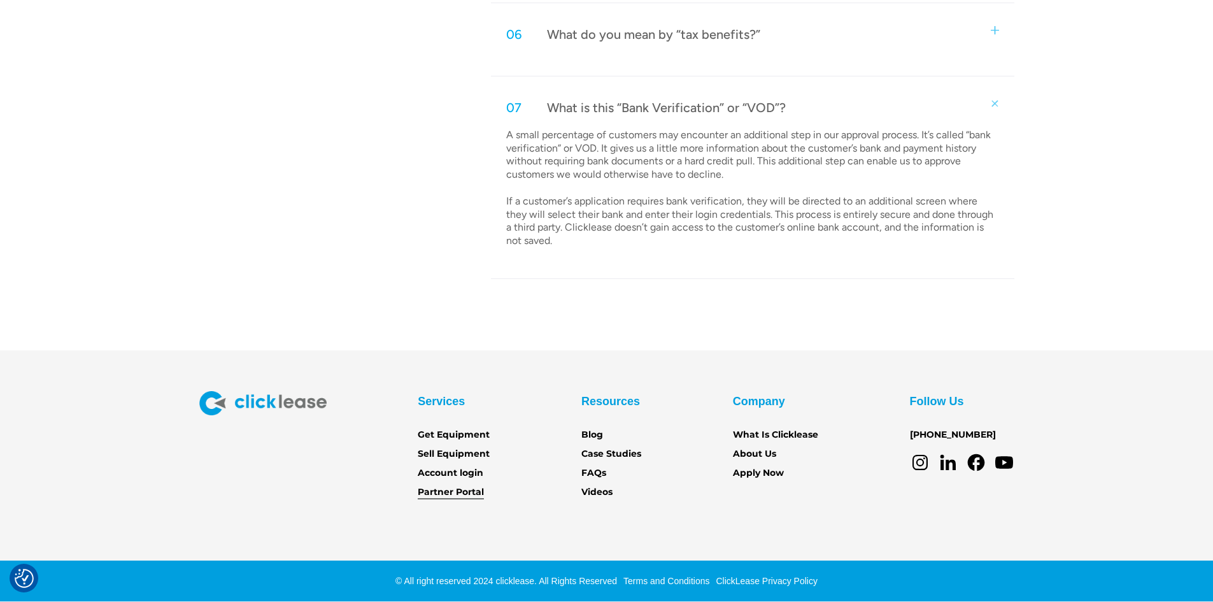
click at [471, 488] on link "Partner Portal" at bounding box center [451, 492] width 66 height 14
